Goal: Information Seeking & Learning: Learn about a topic

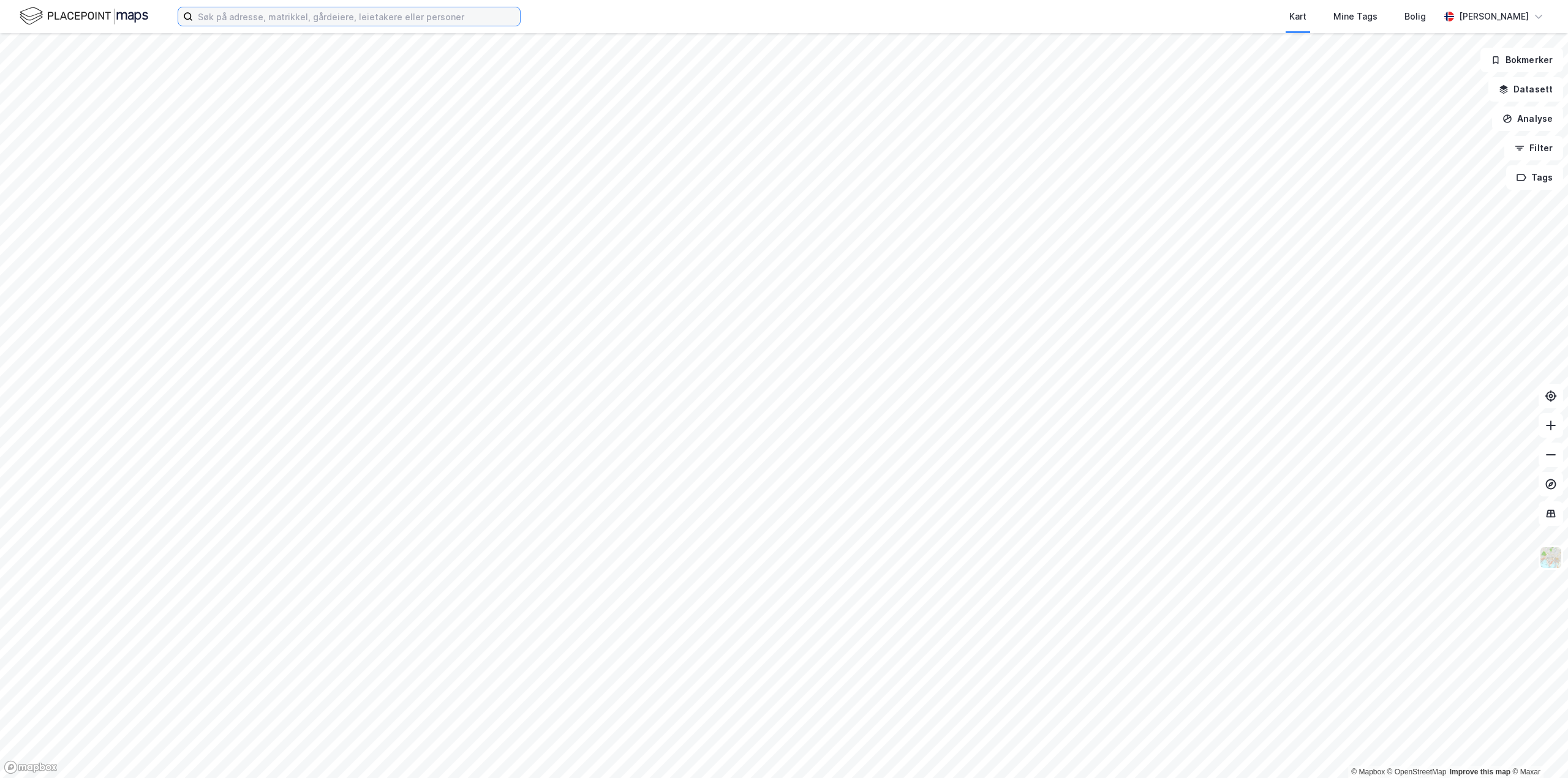
click at [286, 19] on input at bounding box center [357, 16] width 327 height 19
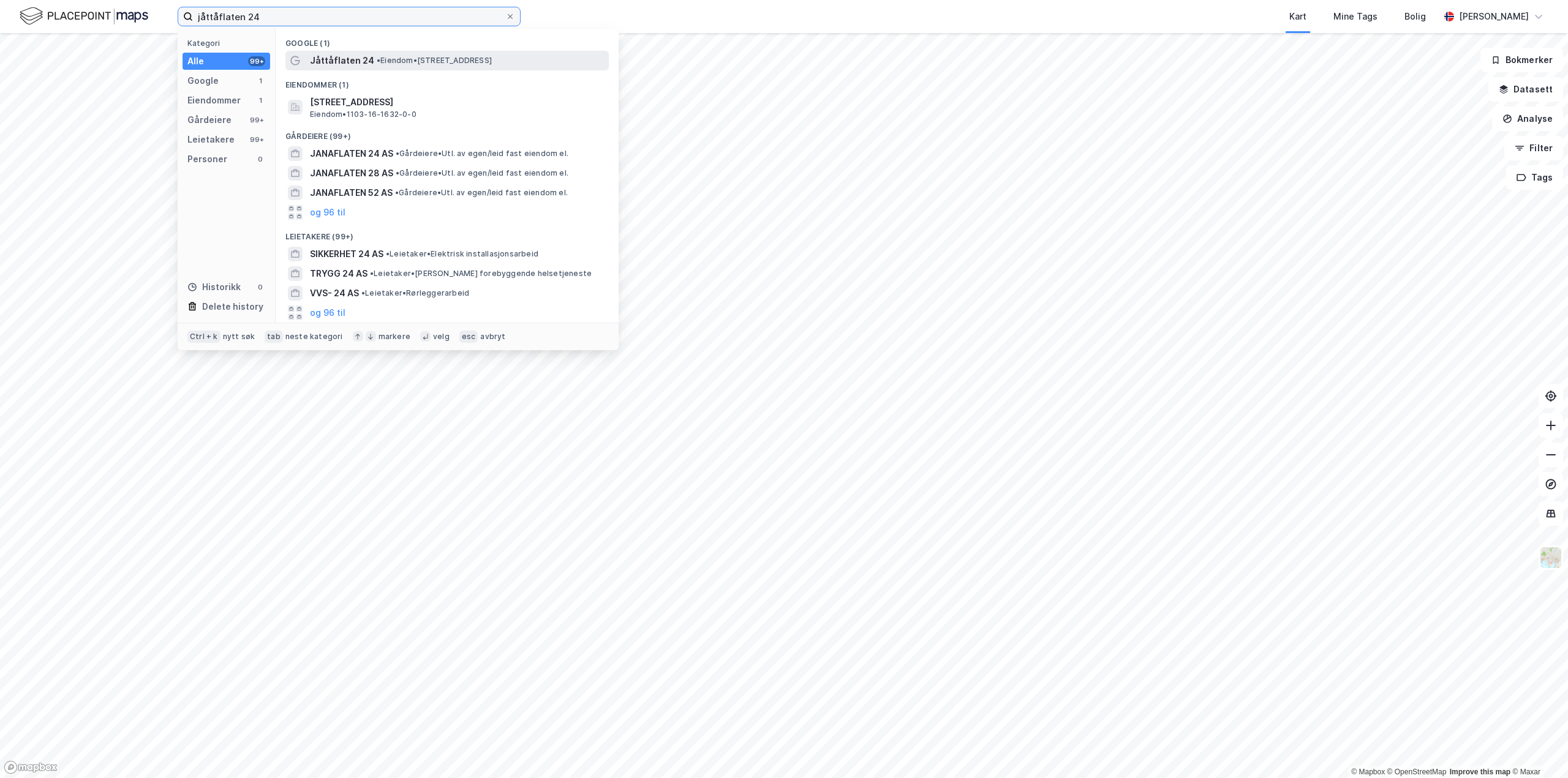
type input "jåttåflaten 24"
click at [337, 59] on span "Jåttåflaten 24" at bounding box center [343, 61] width 64 height 14
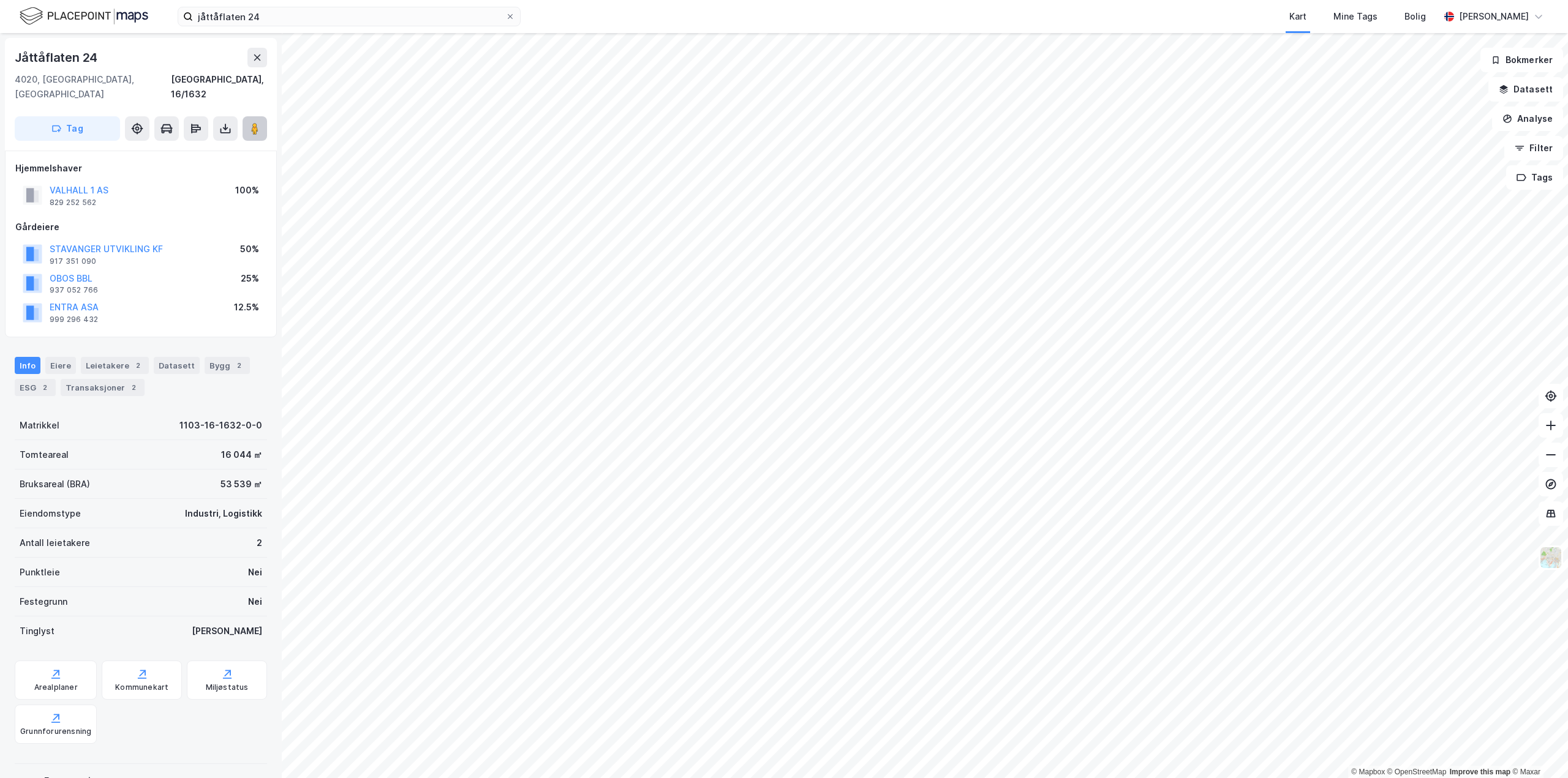
click at [254, 123] on image at bounding box center [255, 129] width 7 height 13
click at [213, 357] on div "Bygg 1" at bounding box center [227, 365] width 46 height 17
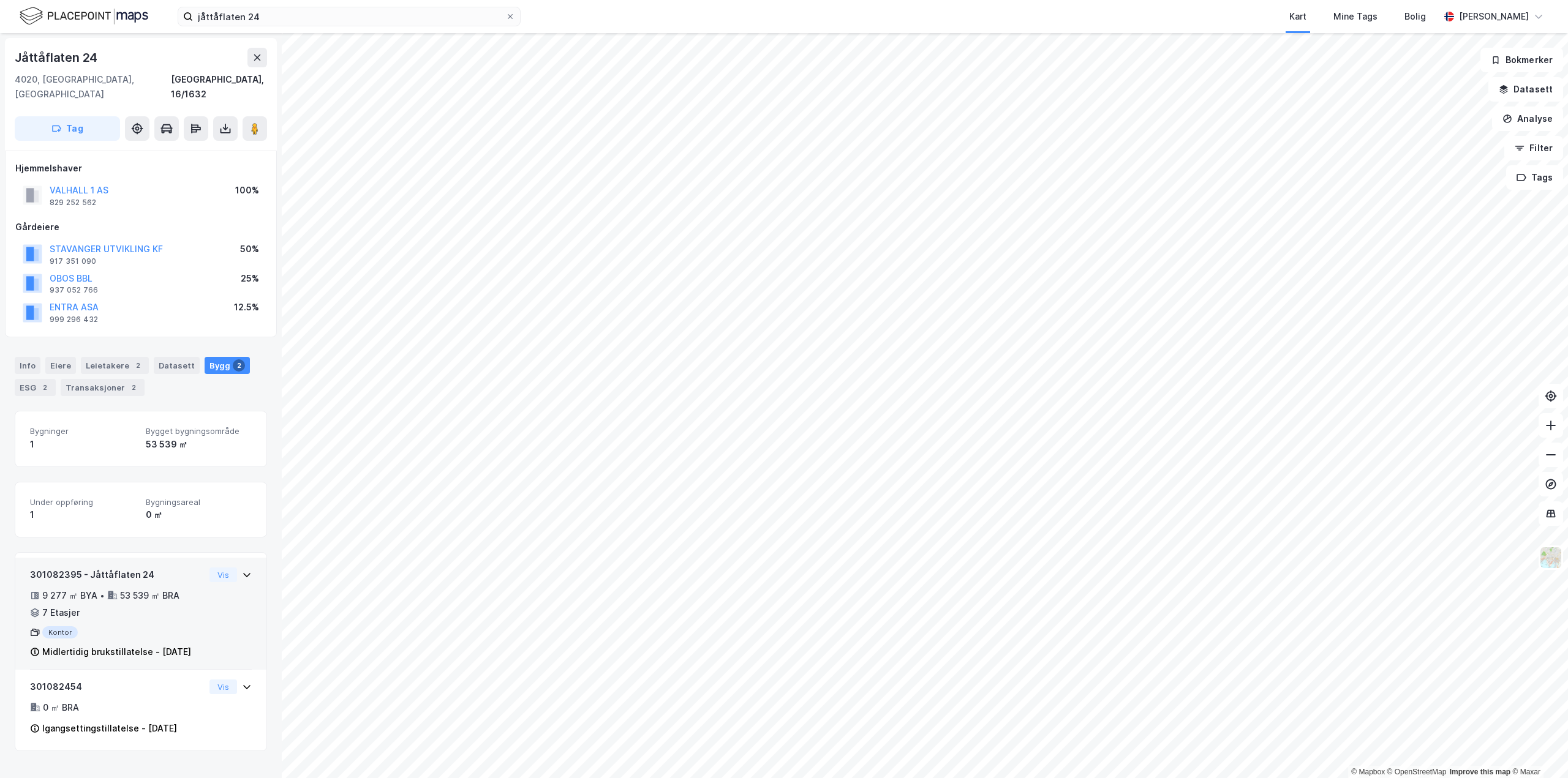
scroll to position [3, 0]
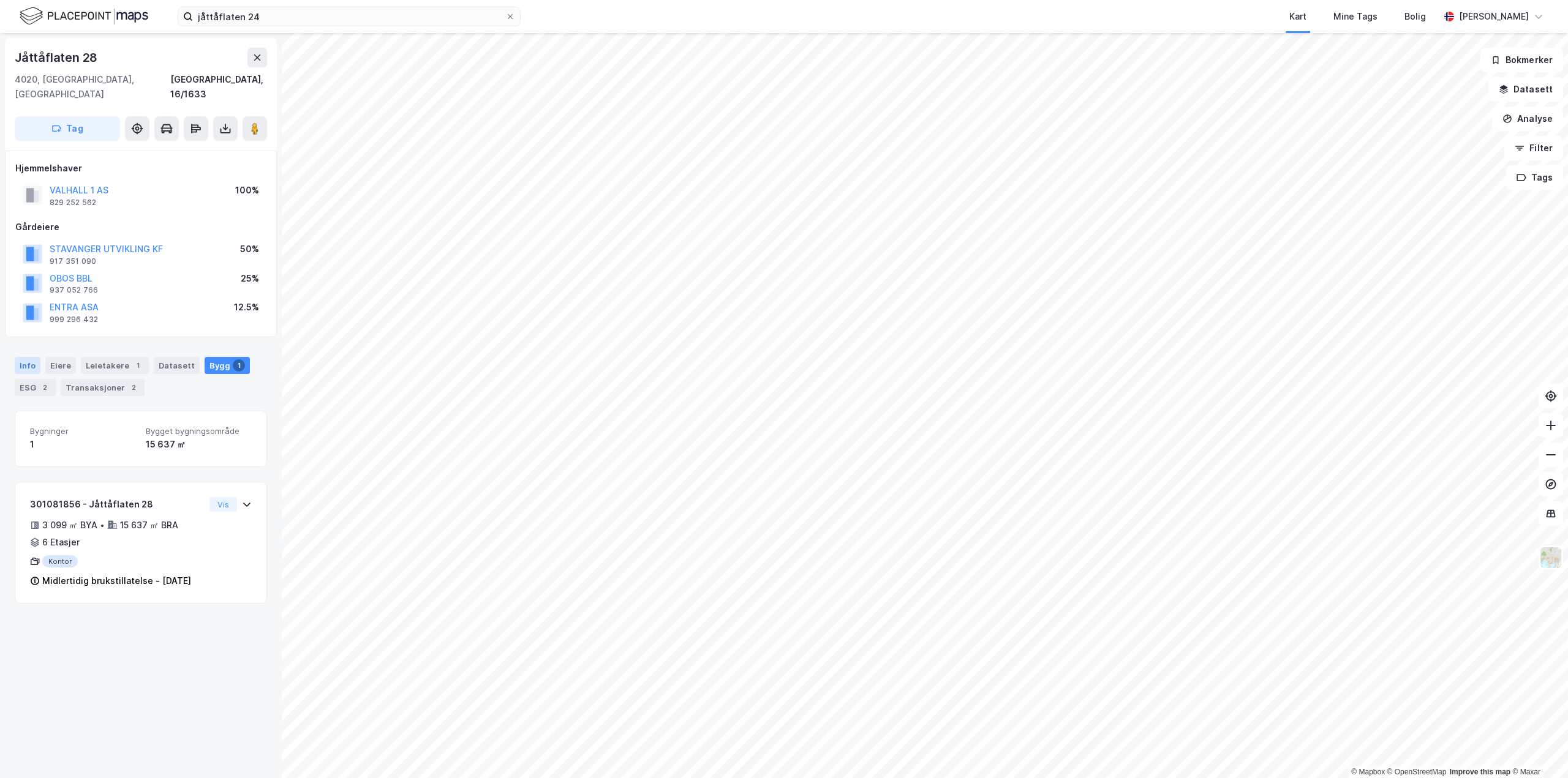
click at [23, 357] on div "Info" at bounding box center [27, 365] width 26 height 17
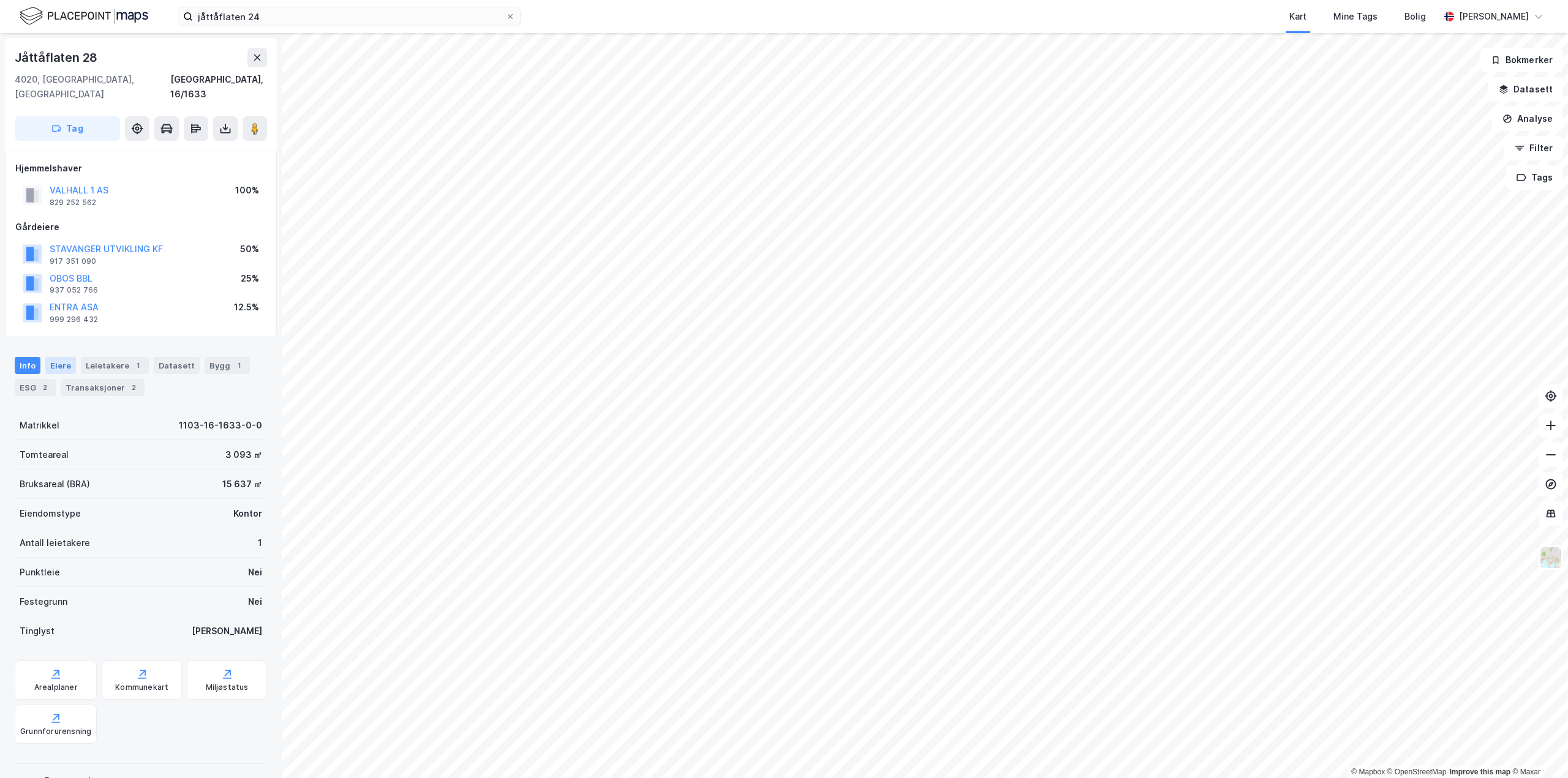
click at [54, 357] on div "Eiere" at bounding box center [61, 365] width 30 height 17
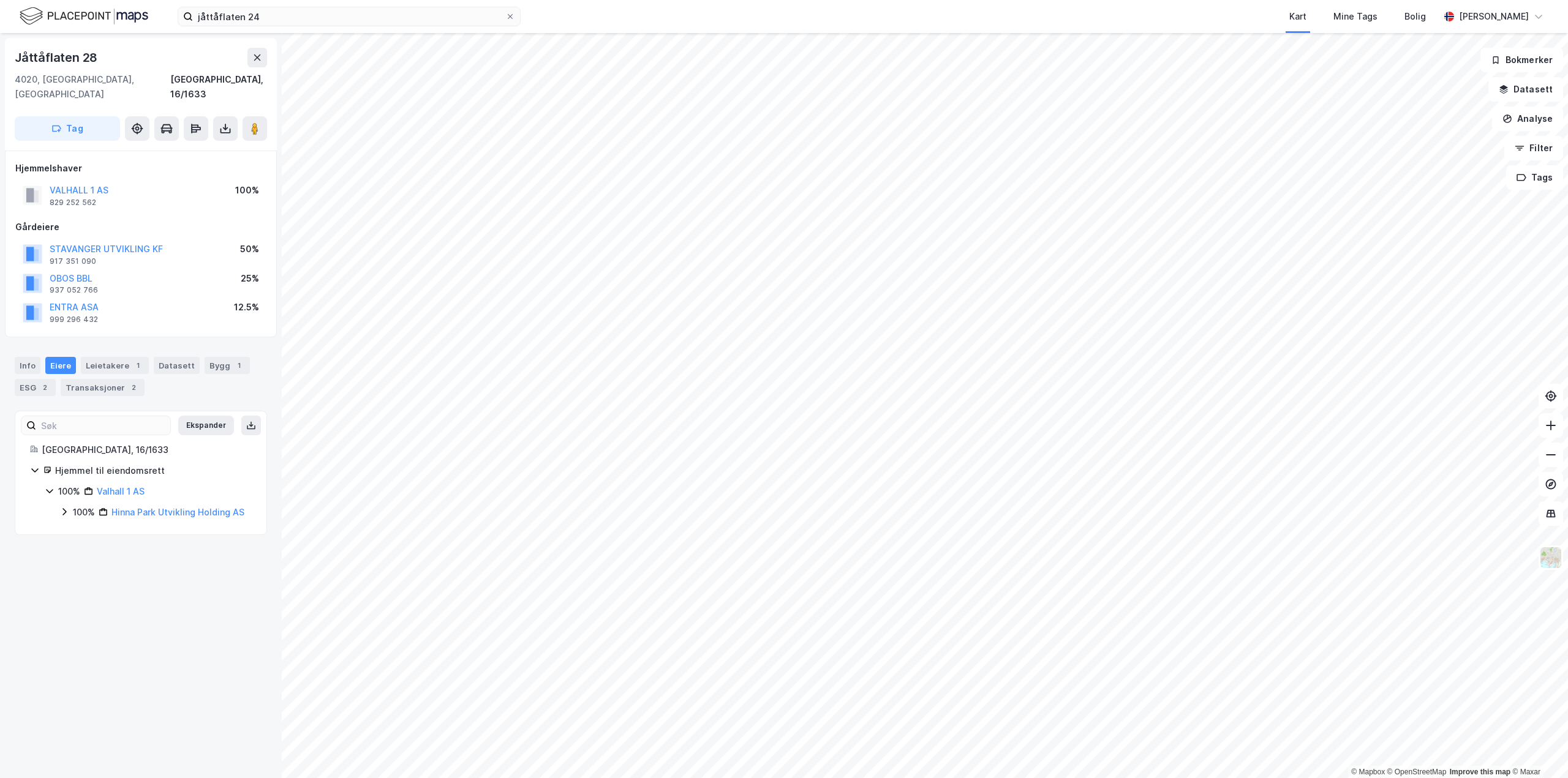
click at [63, 507] on icon at bounding box center [64, 512] width 10 height 10
click at [64, 507] on icon at bounding box center [64, 512] width 10 height 10
click at [82, 528] on icon at bounding box center [79, 532] width 10 height 10
click at [81, 613] on icon at bounding box center [79, 616] width 4 height 7
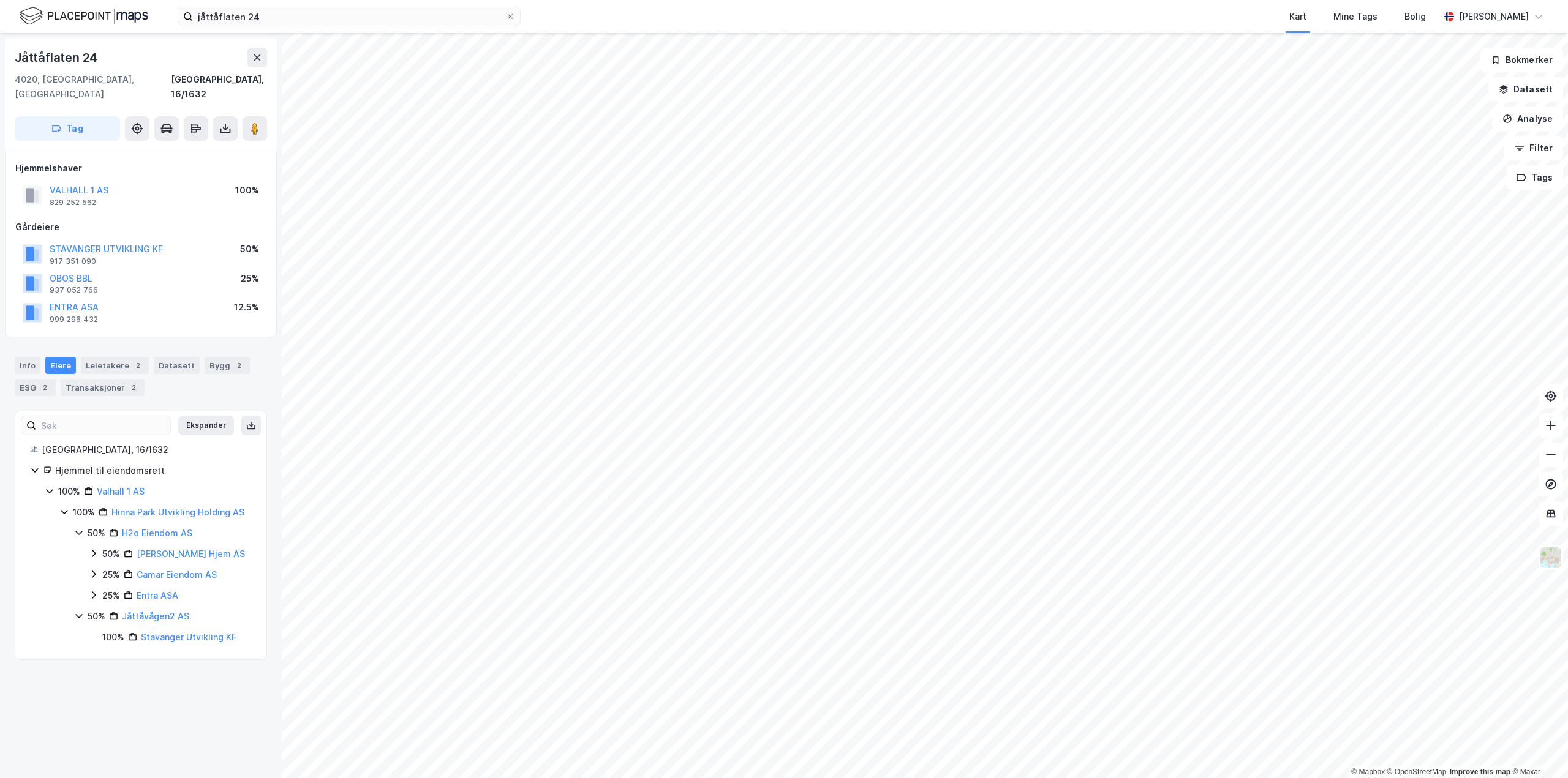
click at [81, 614] on icon at bounding box center [79, 616] width 7 height 4
click at [78, 528] on icon at bounding box center [79, 532] width 10 height 10
click at [112, 357] on div "Leietakere 2" at bounding box center [114, 365] width 68 height 17
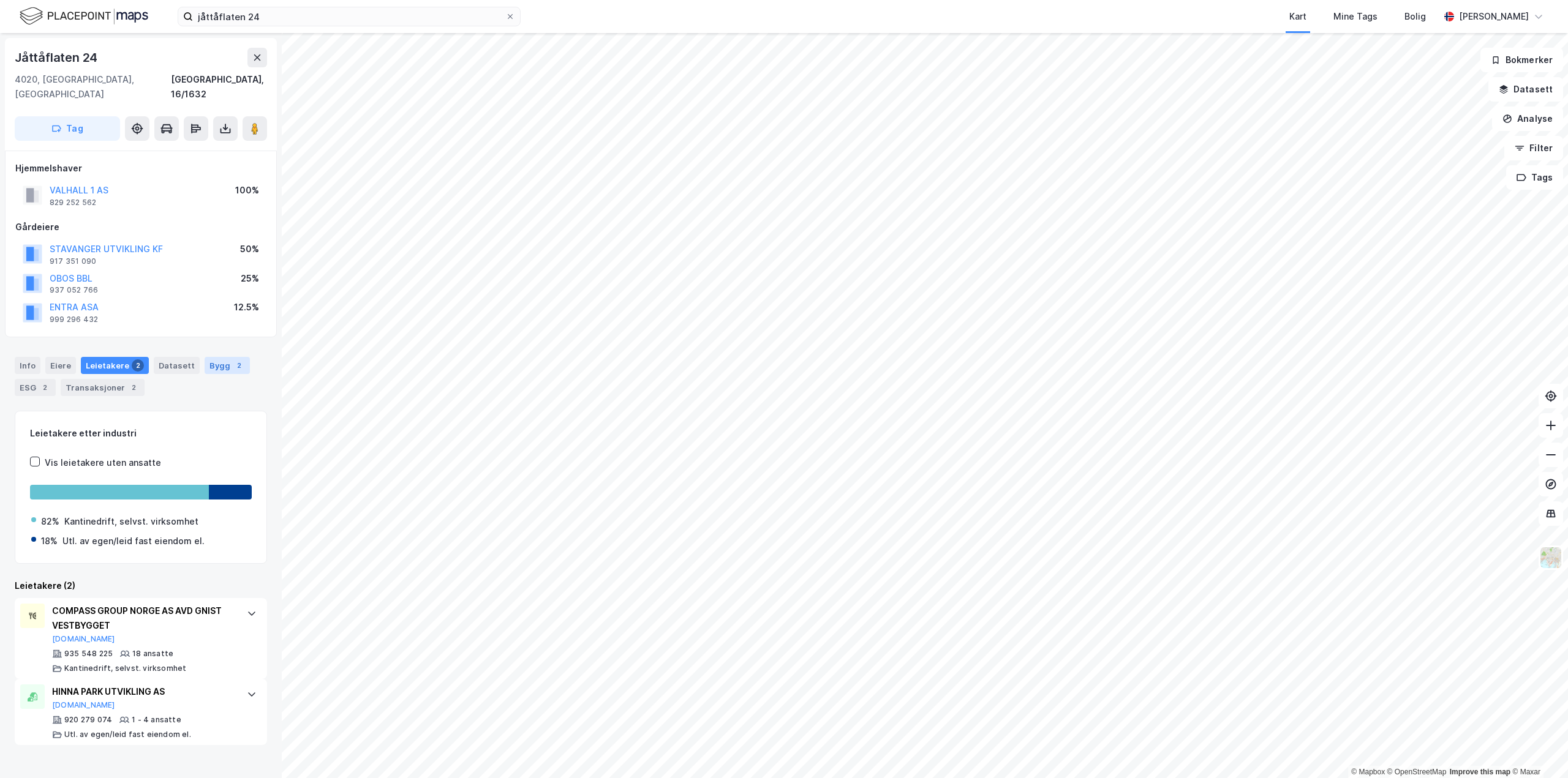
click at [215, 357] on div "Bygg 2" at bounding box center [227, 365] width 46 height 17
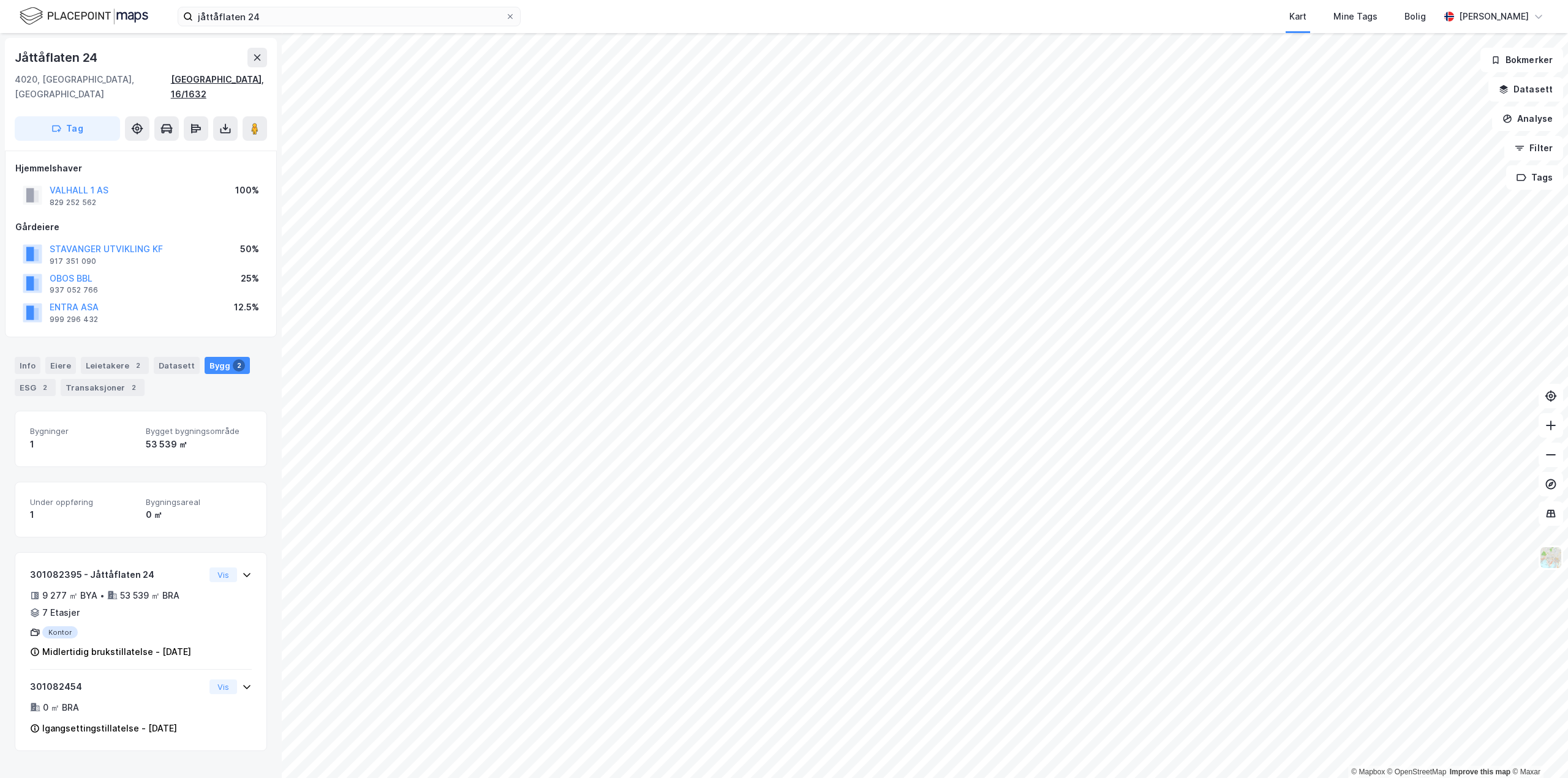
click at [212, 79] on div "[GEOGRAPHIC_DATA], 16/1632" at bounding box center [219, 87] width 97 height 30
click at [223, 123] on icon at bounding box center [225, 129] width 13 height 13
click at [186, 71] on div "Jåttåflaten 24 4020, [GEOGRAPHIC_DATA], [GEOGRAPHIC_DATA] [GEOGRAPHIC_DATA], 16…" at bounding box center [140, 74] width 252 height 54
